Goal: Task Accomplishment & Management: Manage account settings

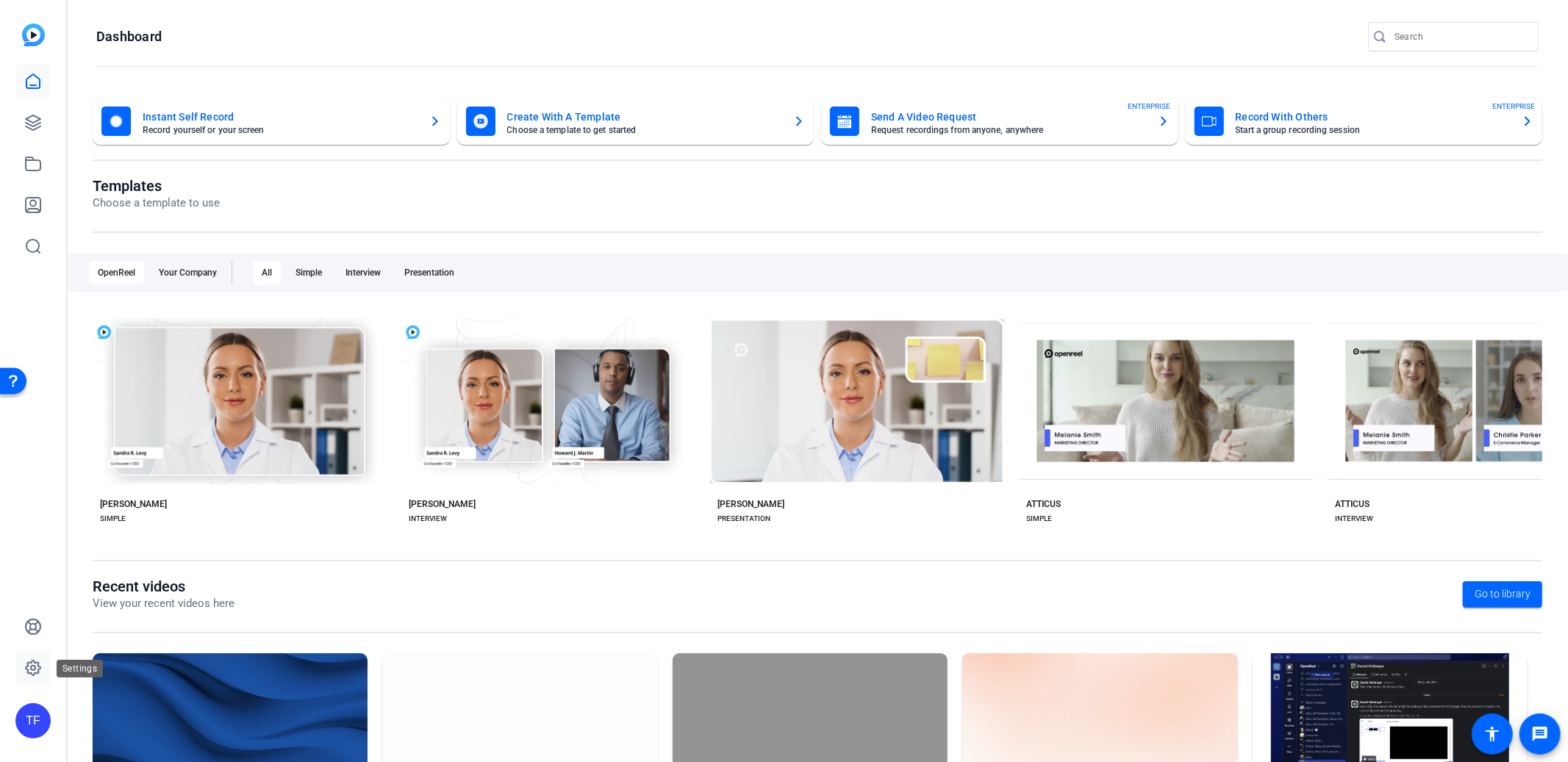
click at [29, 672] on icon at bounding box center [33, 668] width 18 height 18
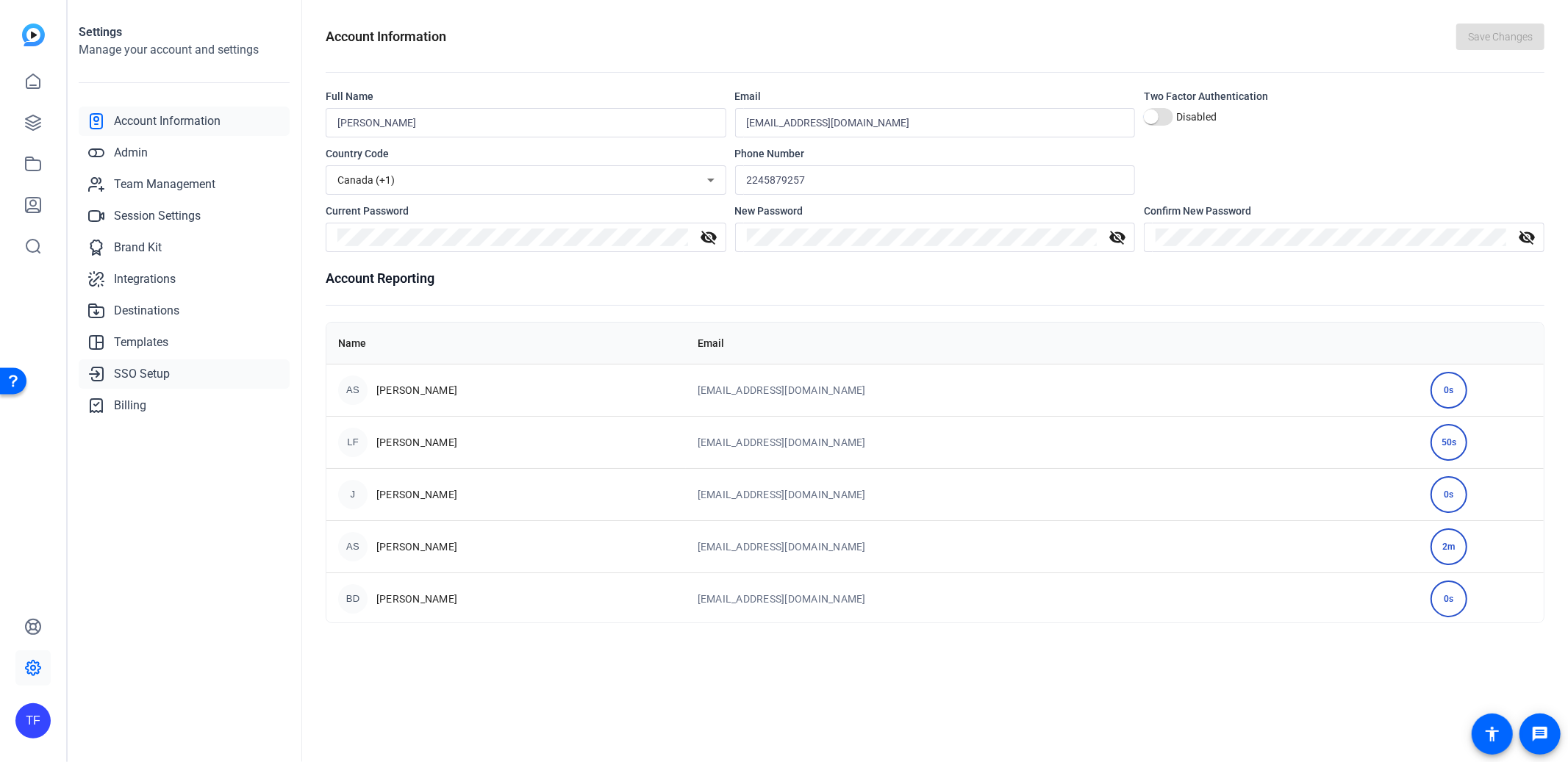
click at [145, 374] on span "SSO Setup" at bounding box center [141, 374] width 55 height 18
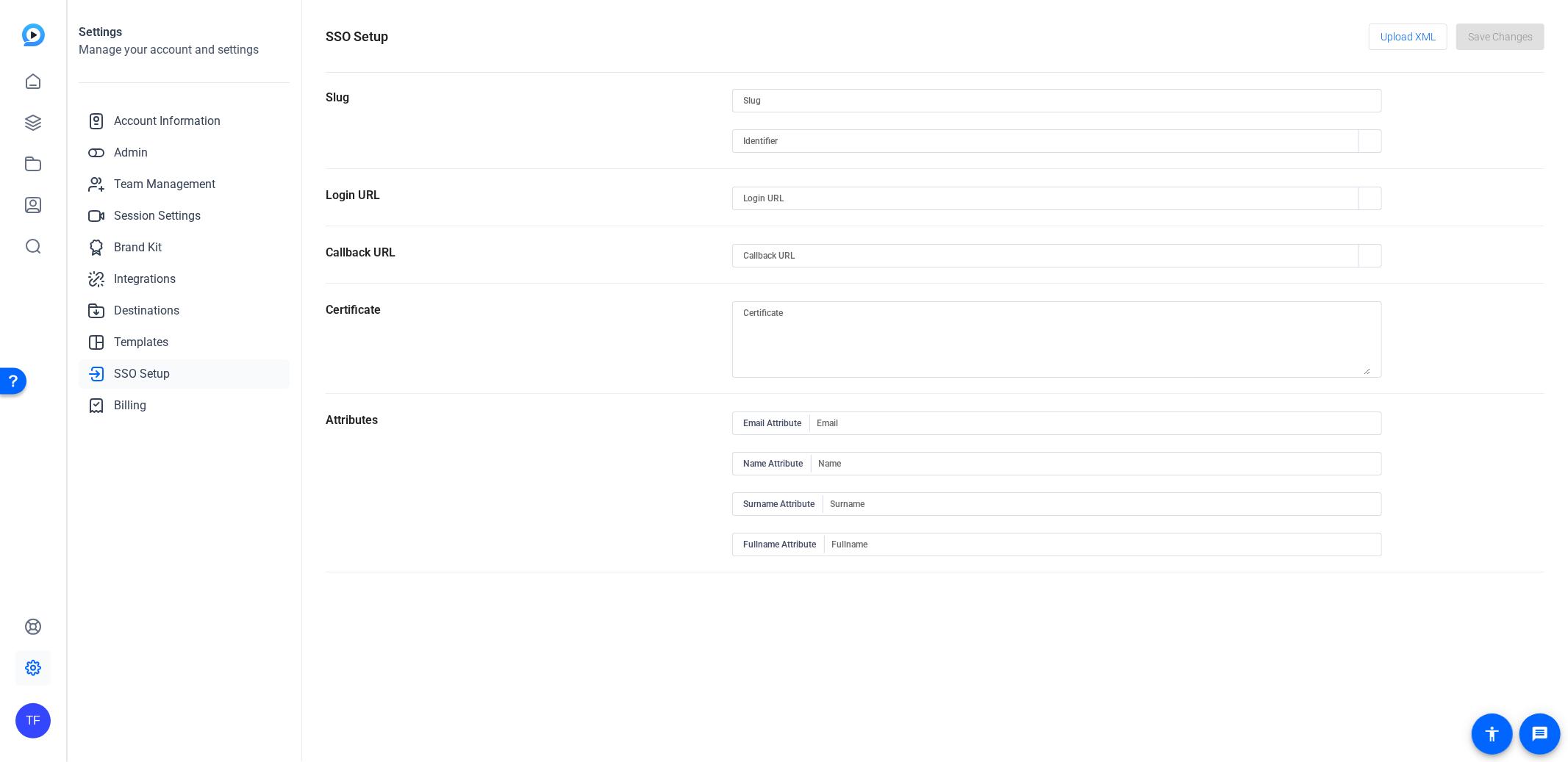
type input "template-test-account"
type input "[URL][DOMAIN_NAME]"
